Goal: Transaction & Acquisition: Purchase product/service

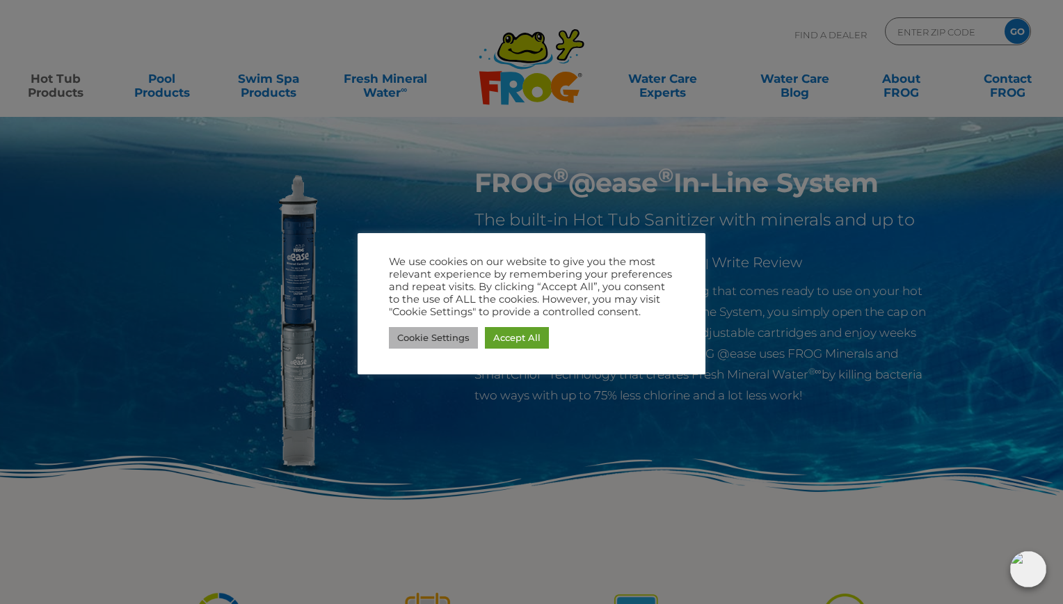
click at [447, 342] on link "Cookie Settings" at bounding box center [433, 338] width 89 height 22
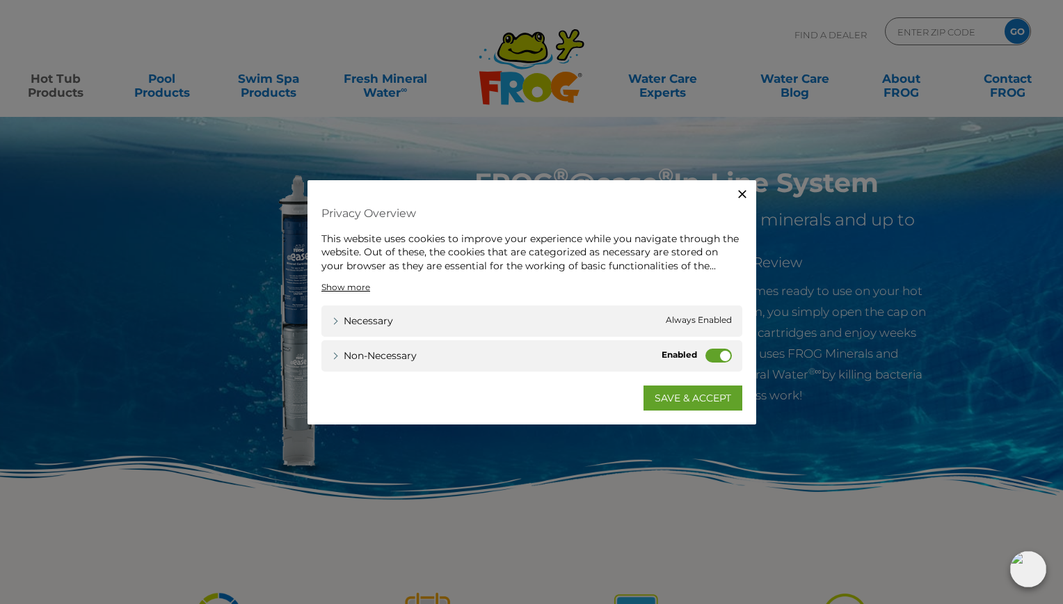
click at [719, 349] on label "Non-necessary" at bounding box center [718, 356] width 26 height 14
click at [0, 0] on input "Non-necessary" at bounding box center [0, 0] width 0 height 0
click at [694, 401] on link "SAVE & ACCEPT" at bounding box center [693, 397] width 99 height 25
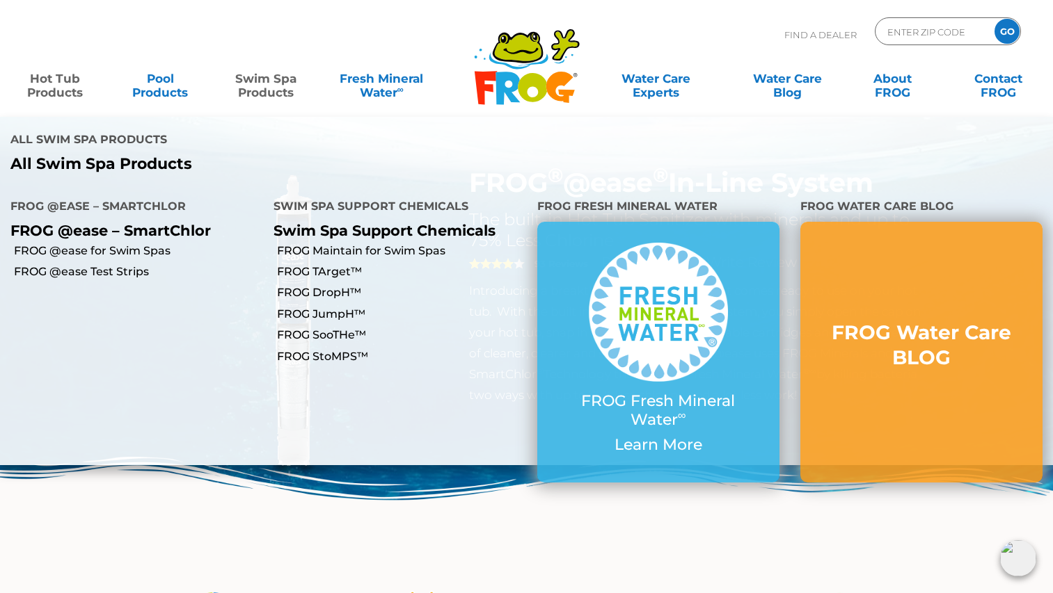
click at [269, 86] on link "Swim Spa Products" at bounding box center [266, 79] width 82 height 28
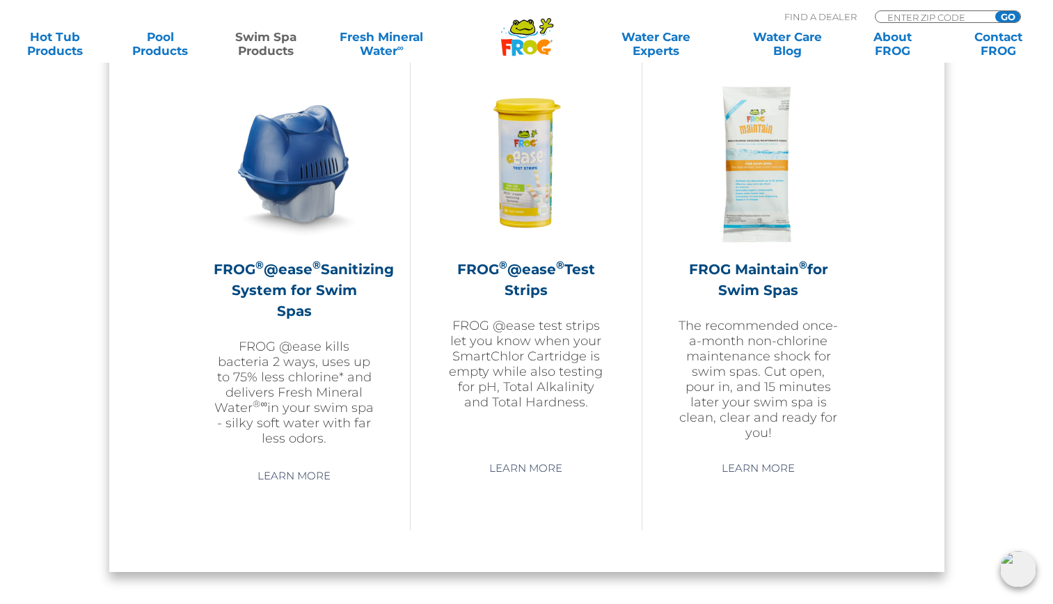
scroll to position [1299, 0]
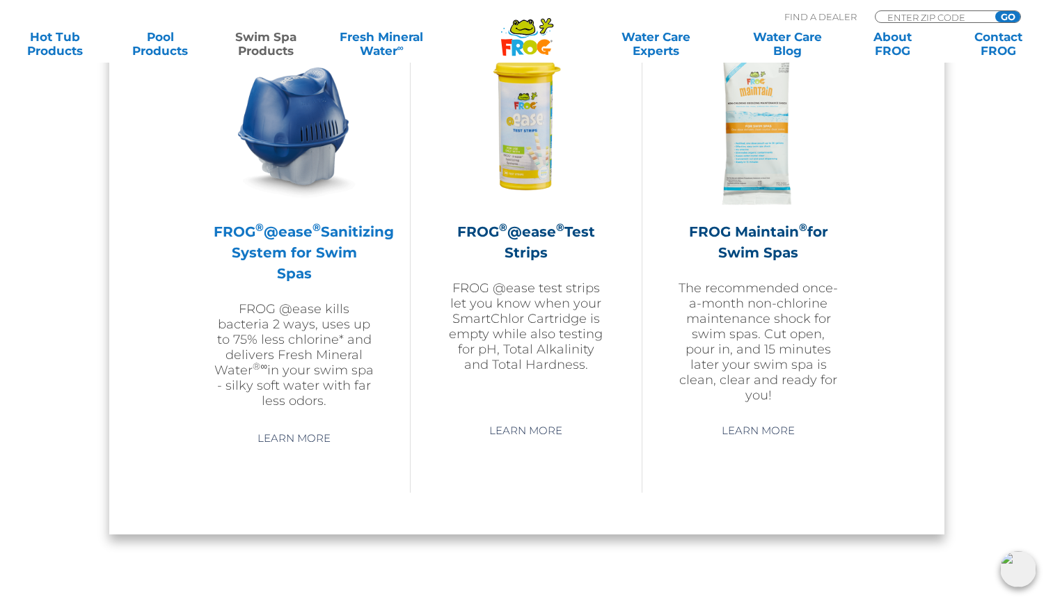
click at [323, 170] on img at bounding box center [294, 126] width 161 height 161
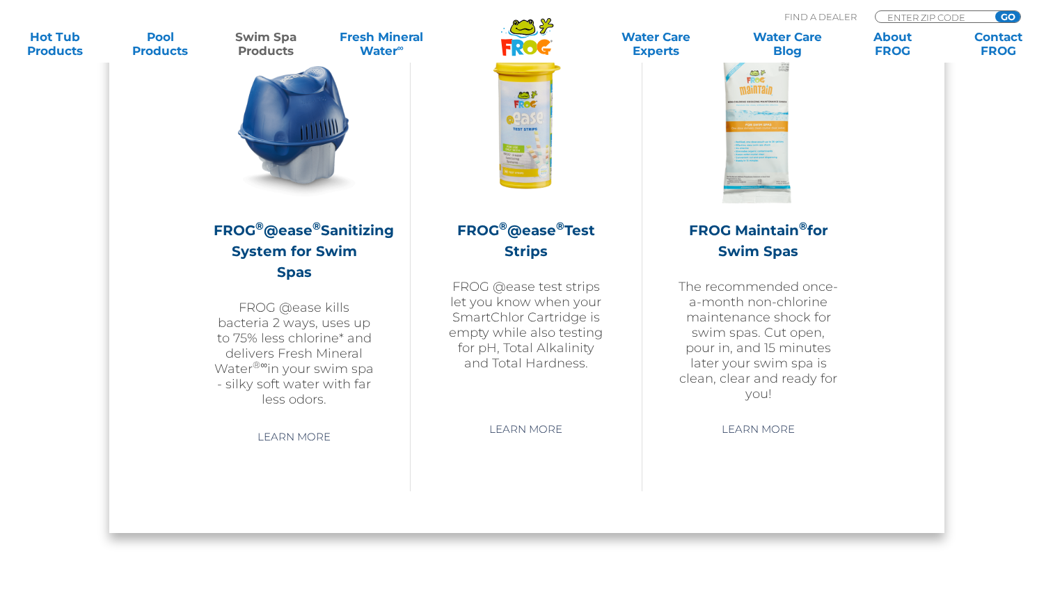
scroll to position [1299, 0]
